Goal: Find specific page/section: Find specific page/section

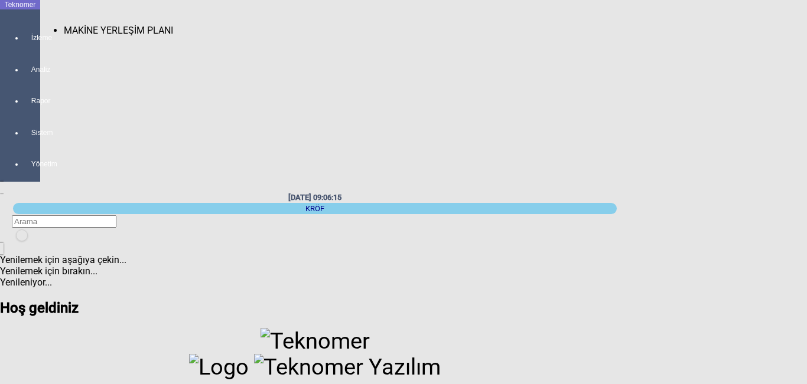
click at [30, 48] on div at bounding box center [32, 48] width 17 height 0
click at [93, 25] on span "MAKİNE YERLEŞİM PLANI" at bounding box center [118, 30] width 109 height 11
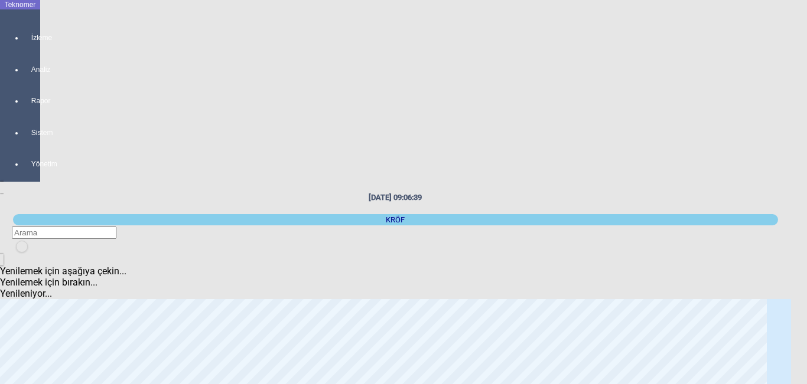
scroll to position [118, 0]
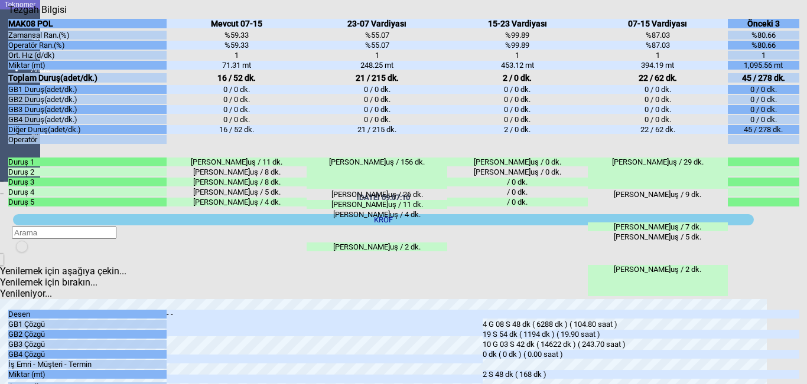
click at [790, 15] on div "Kapat" at bounding box center [403, 15] width 791 height 0
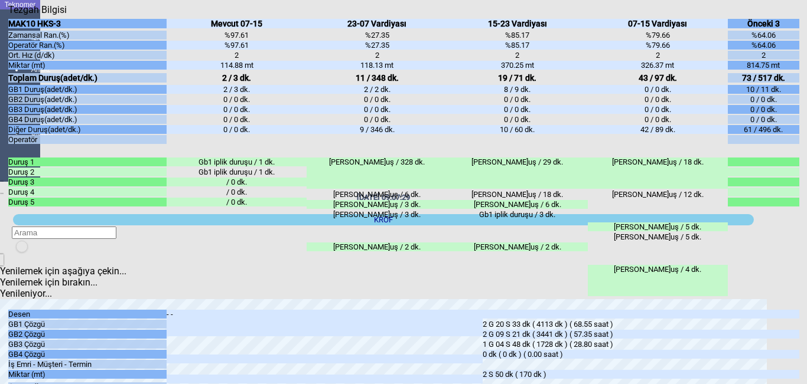
click at [794, 15] on div "Kapat" at bounding box center [403, 15] width 791 height 0
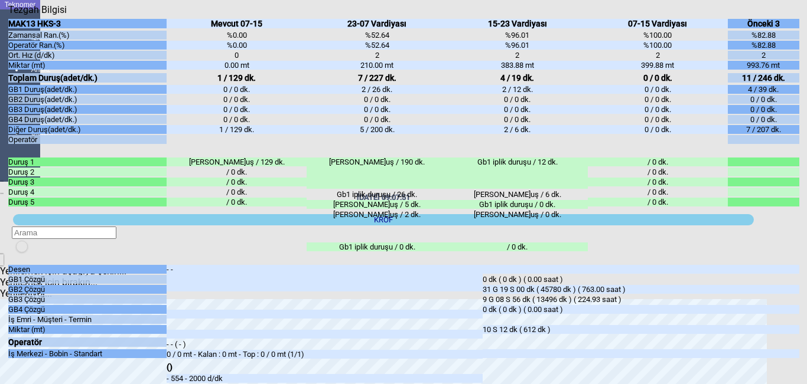
click at [8, 15] on icon "Kapat" at bounding box center [8, 15] width 0 height 0
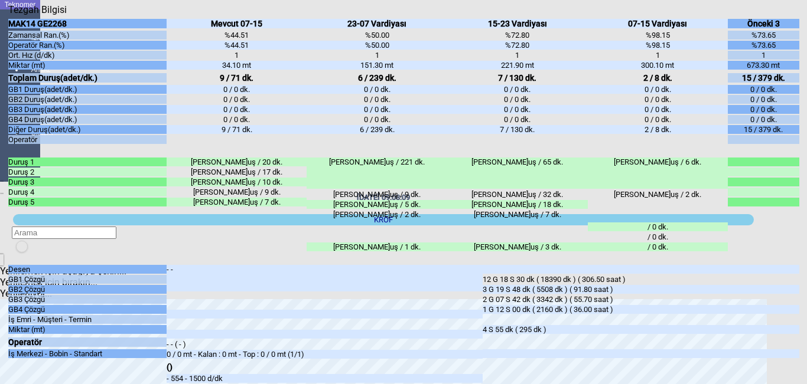
click at [783, 15] on div "Kapat" at bounding box center [403, 15] width 791 height 0
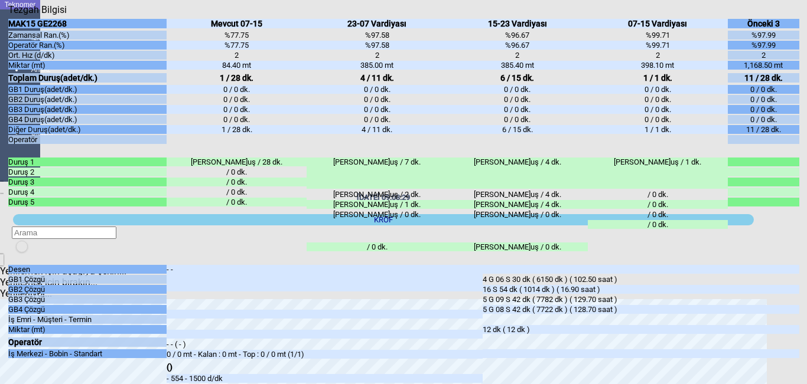
click at [8, 15] on icon "Kapat" at bounding box center [8, 15] width 0 height 0
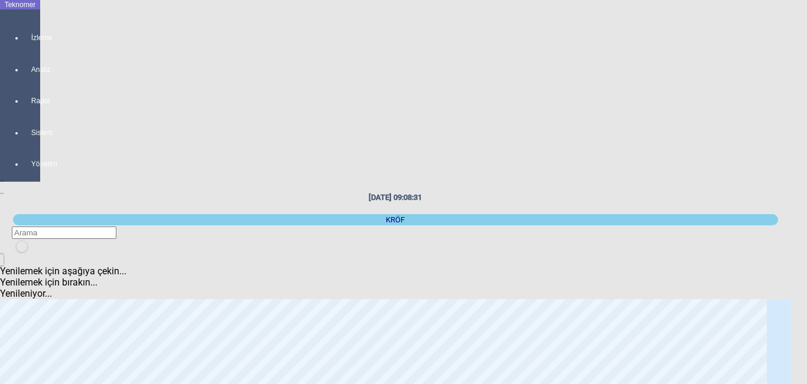
scroll to position [0, 0]
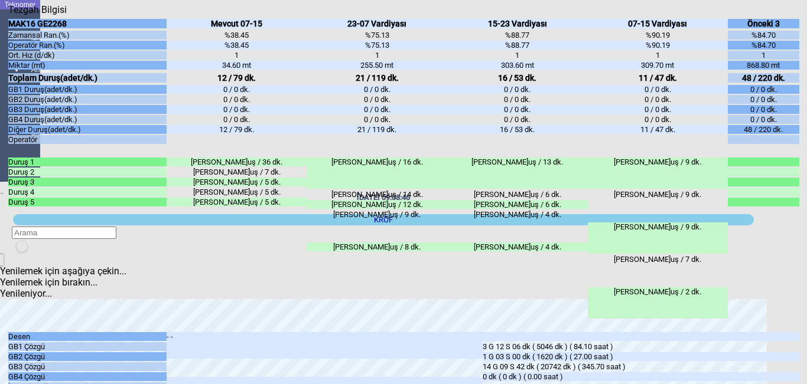
click at [8, 15] on icon "Kapat" at bounding box center [8, 15] width 0 height 0
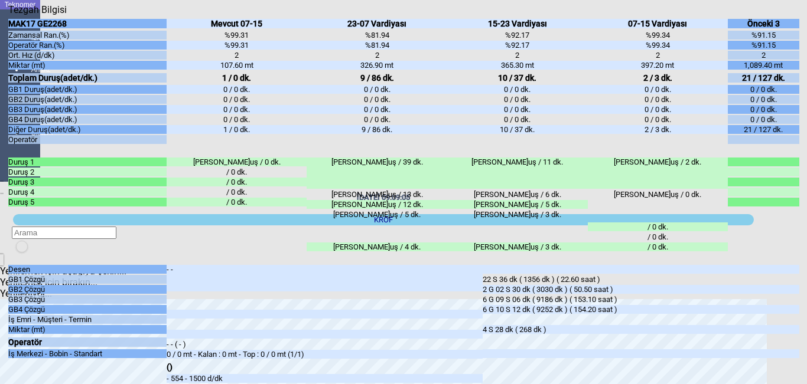
click at [782, 15] on div "Kapat" at bounding box center [403, 15] width 791 height 0
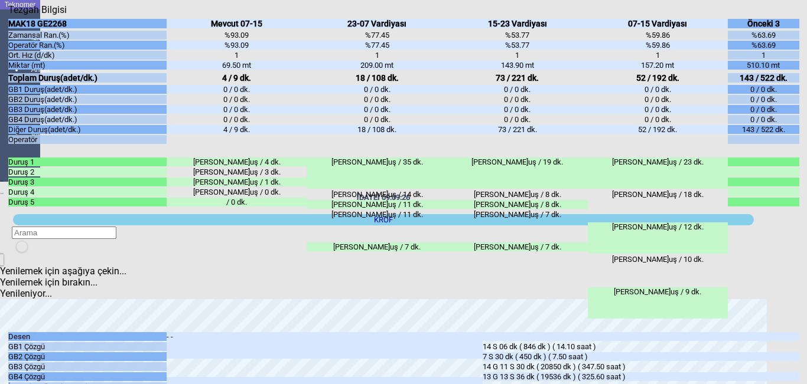
click at [8, 15] on icon "Kapat" at bounding box center [8, 15] width 0 height 0
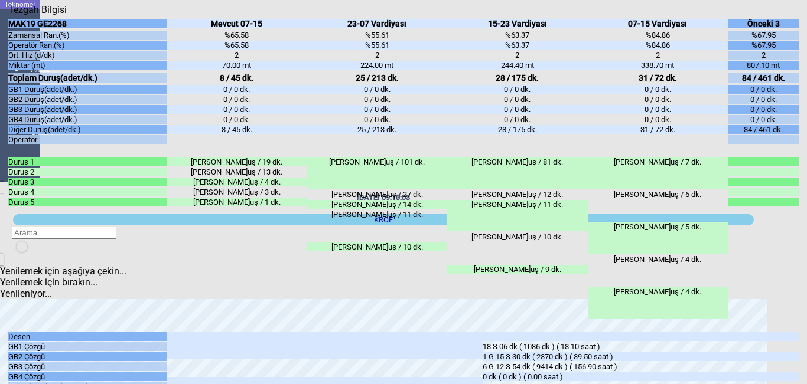
click at [8, 15] on icon "Kapat" at bounding box center [8, 15] width 0 height 0
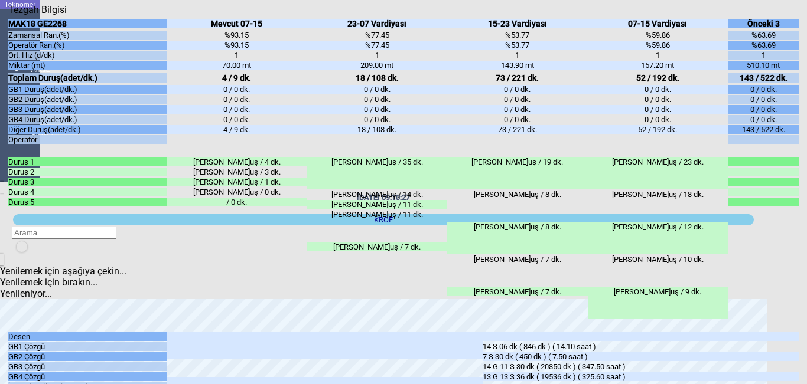
click at [793, 15] on div "Kapat" at bounding box center [403, 15] width 791 height 0
